Goal: Task Accomplishment & Management: Complete application form

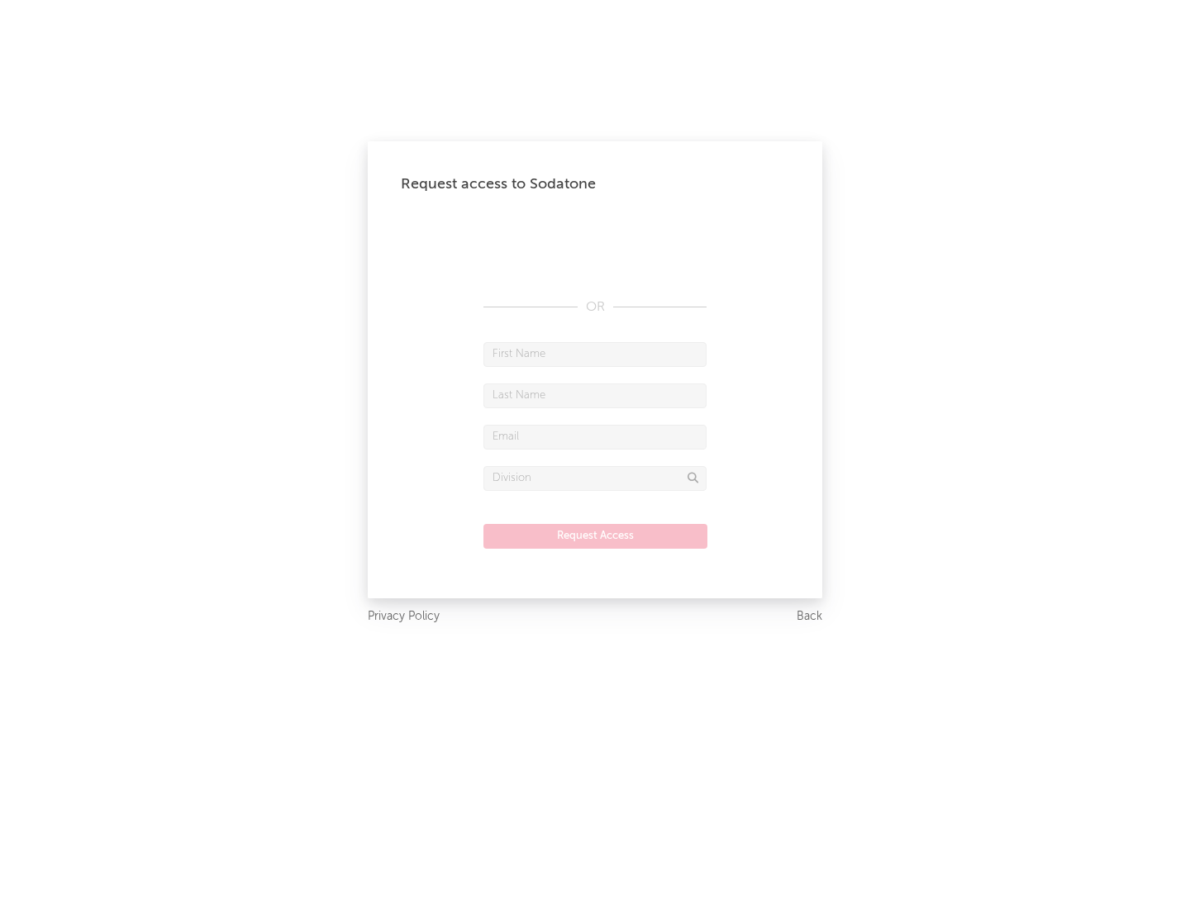
click at [595, 354] on input "text" at bounding box center [594, 354] width 223 height 25
type input "[PERSON_NAME]"
click at [595, 395] on input "text" at bounding box center [594, 395] width 223 height 25
type input "[PERSON_NAME]"
click at [595, 436] on input "text" at bounding box center [594, 437] width 223 height 25
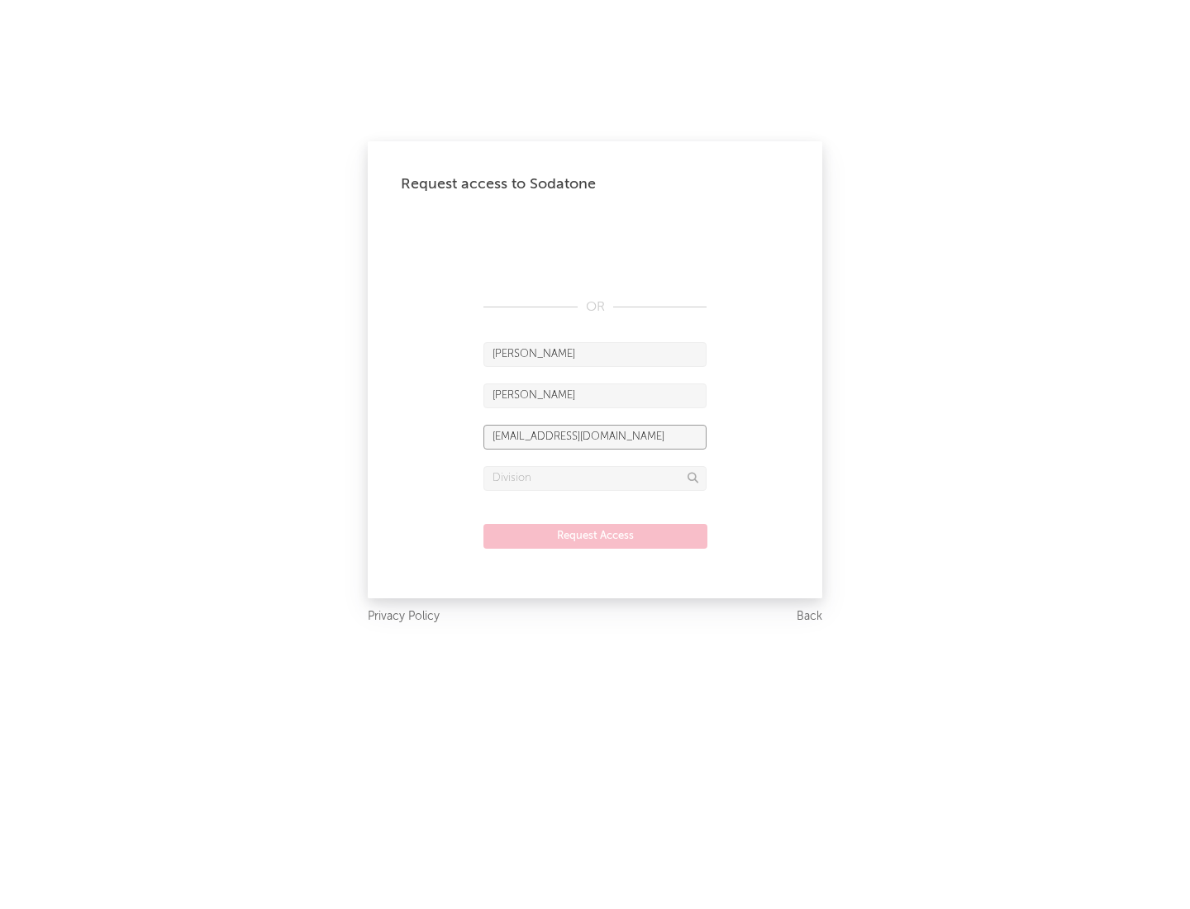
type input "[EMAIL_ADDRESS][DOMAIN_NAME]"
click at [595, 477] on input "text" at bounding box center [594, 478] width 223 height 25
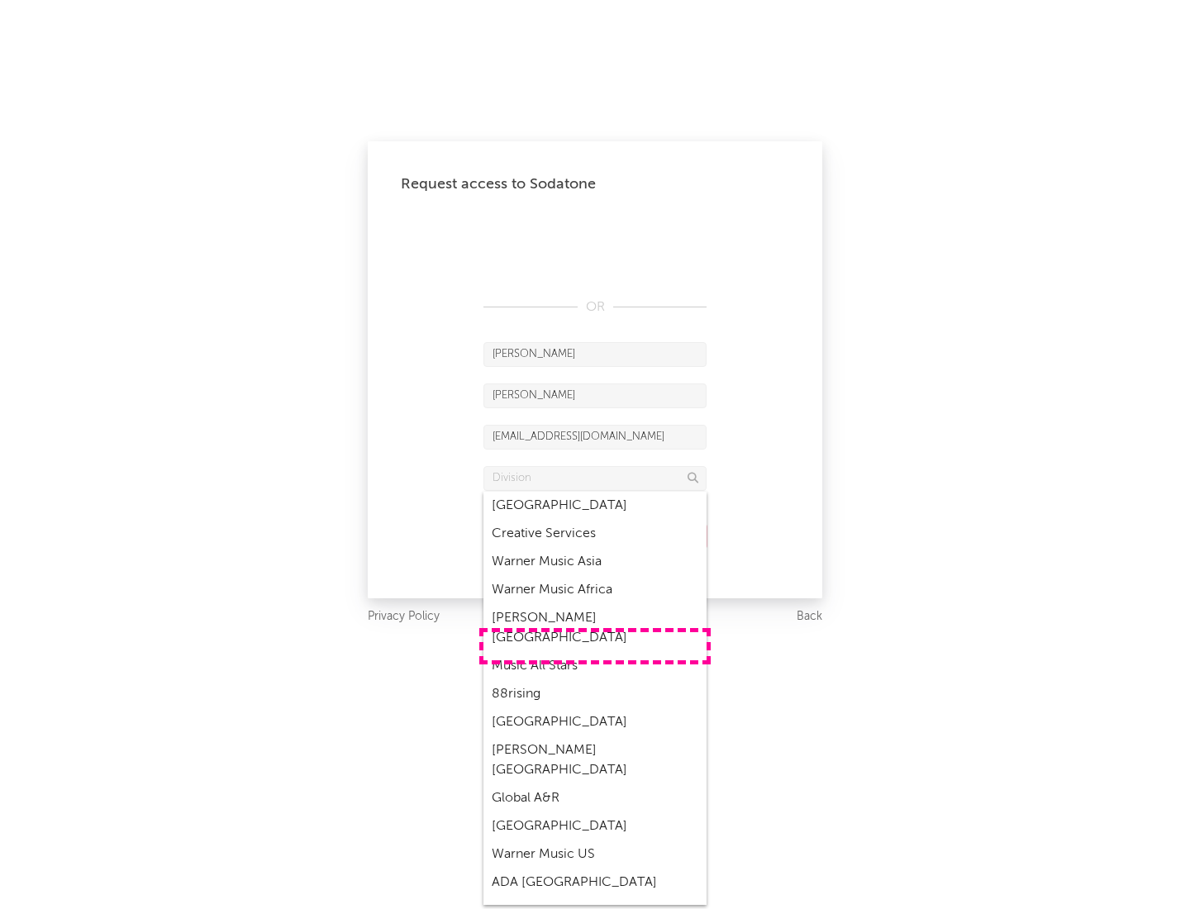
click at [595, 652] on div "Music All Stars" at bounding box center [594, 666] width 223 height 28
type input "Music All Stars"
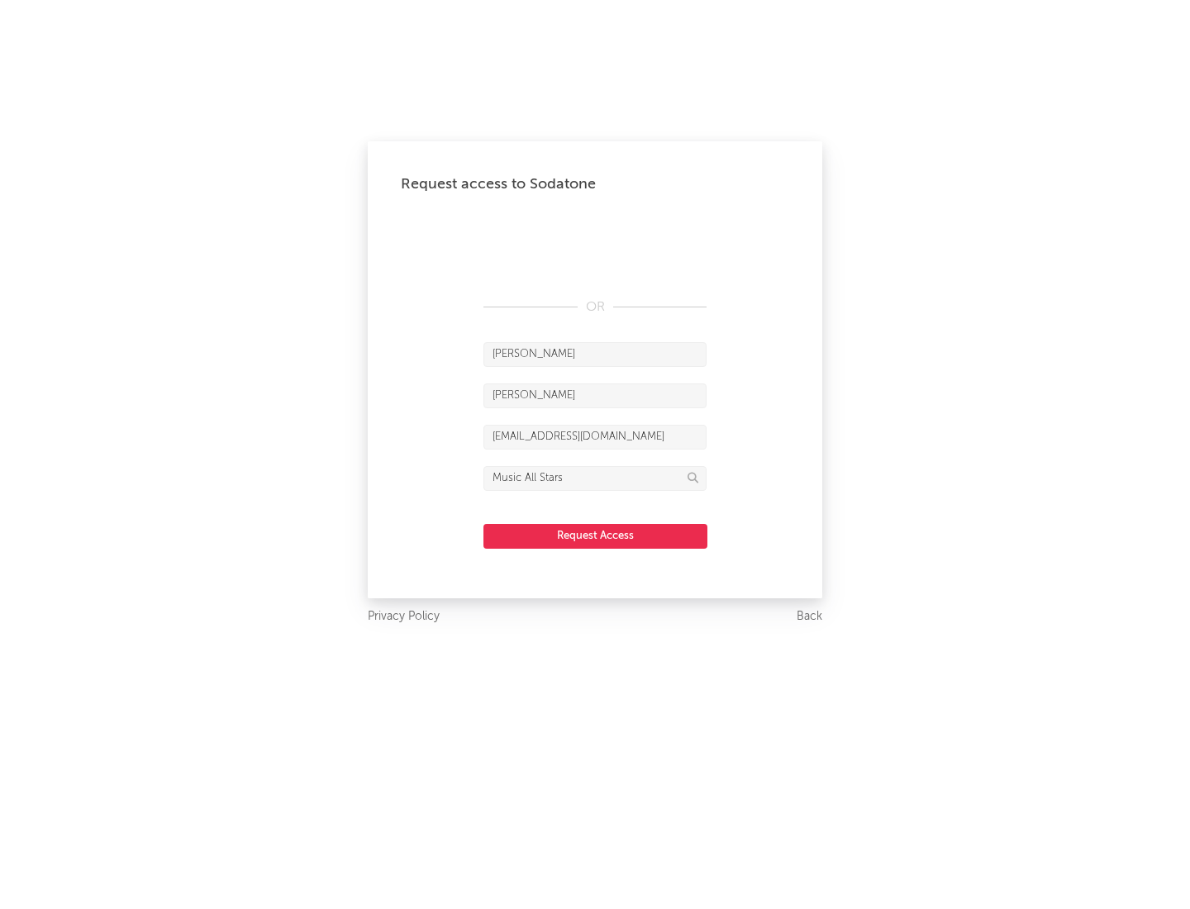
click at [595, 535] on button "Request Access" at bounding box center [595, 536] width 224 height 25
